Goal: Check status: Check status

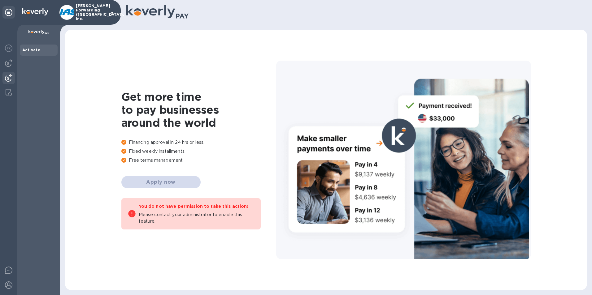
click at [10, 78] on img at bounding box center [8, 77] width 7 height 7
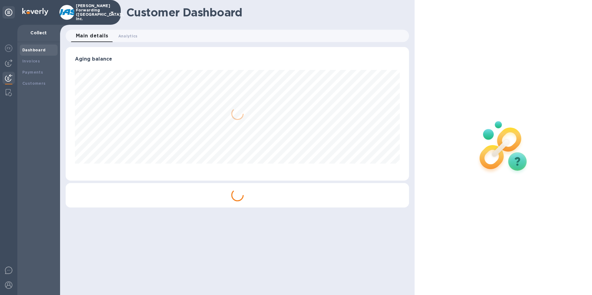
scroll to position [134, 343]
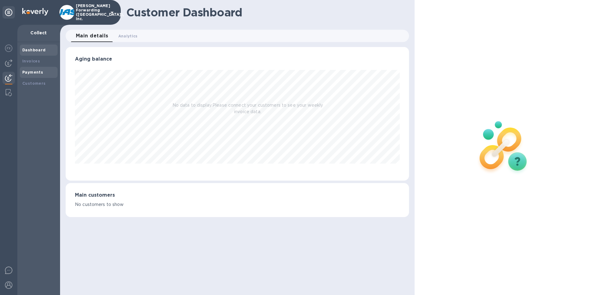
click at [36, 71] on b "Payments" at bounding box center [32, 72] width 21 height 5
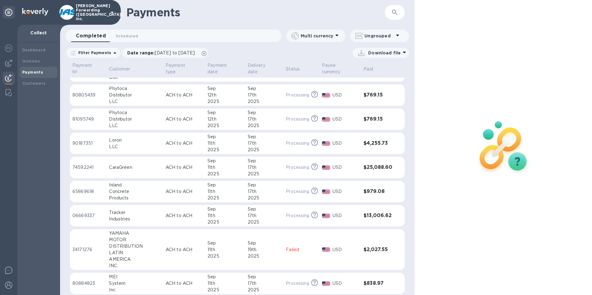
scroll to position [646, 0]
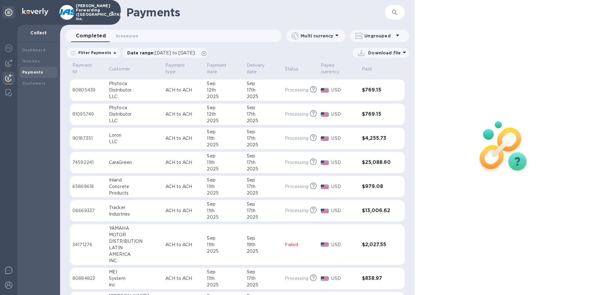
click at [211, 111] on div "12th" at bounding box center [224, 114] width 35 height 6
